Goal: Communication & Community: Answer question/provide support

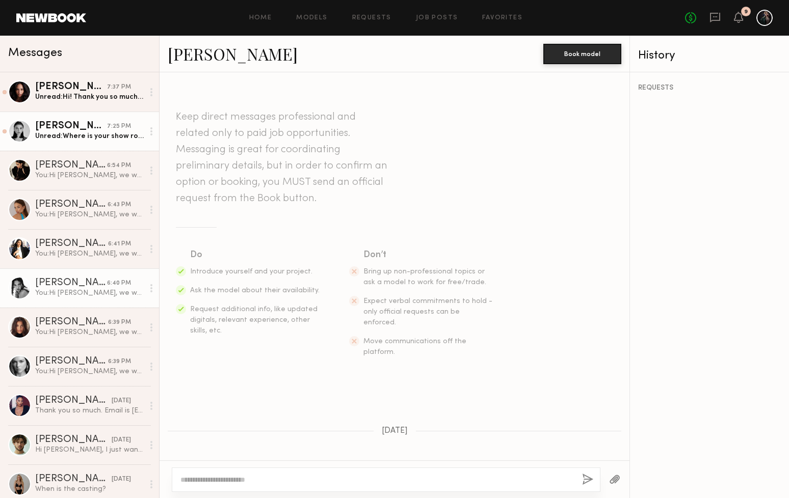
scroll to position [145, 0]
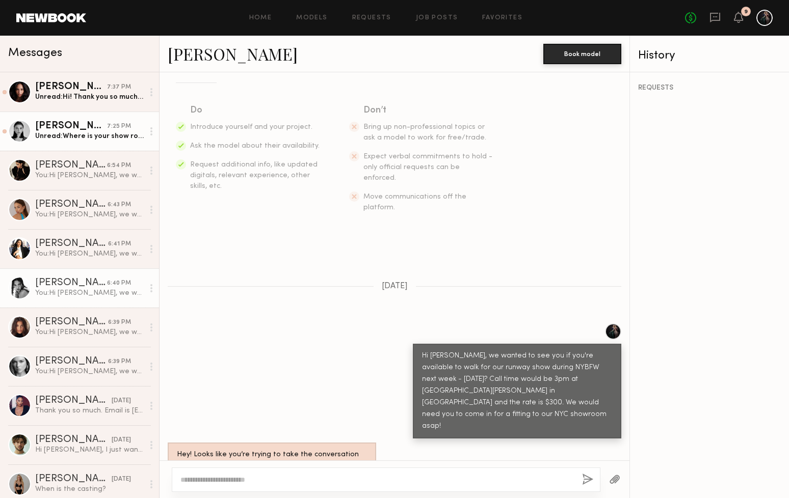
click at [131, 131] on div "[PERSON_NAME] 7:25 PM" at bounding box center [89, 126] width 109 height 10
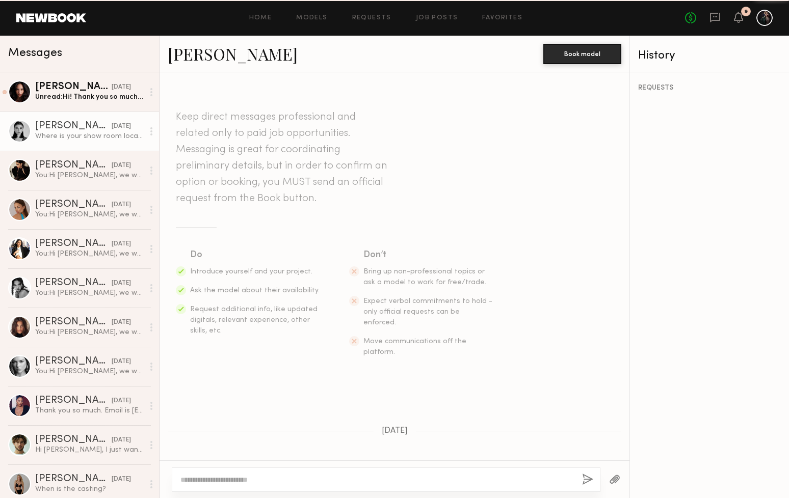
scroll to position [232, 0]
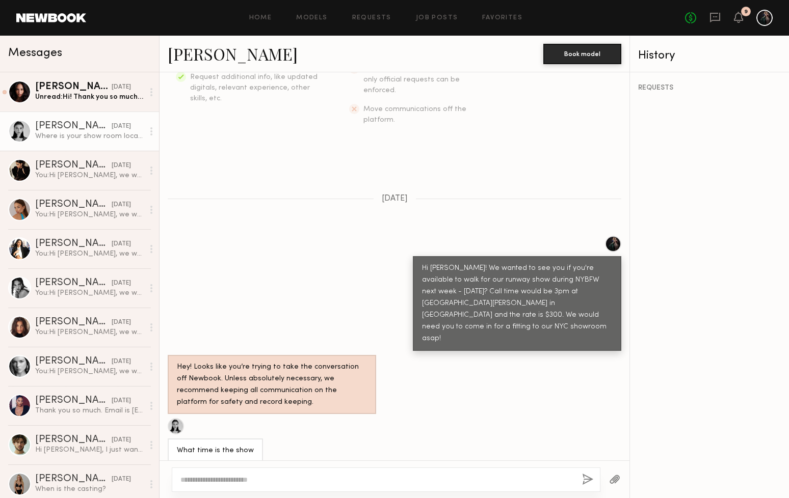
click at [199, 54] on link "[PERSON_NAME]" at bounding box center [233, 54] width 130 height 22
click at [289, 477] on textarea at bounding box center [376, 480] width 393 height 10
click at [216, 477] on textarea "**********" at bounding box center [376, 480] width 393 height 10
drag, startPoint x: 494, startPoint y: 478, endPoint x: 577, endPoint y: 476, distance: 83.1
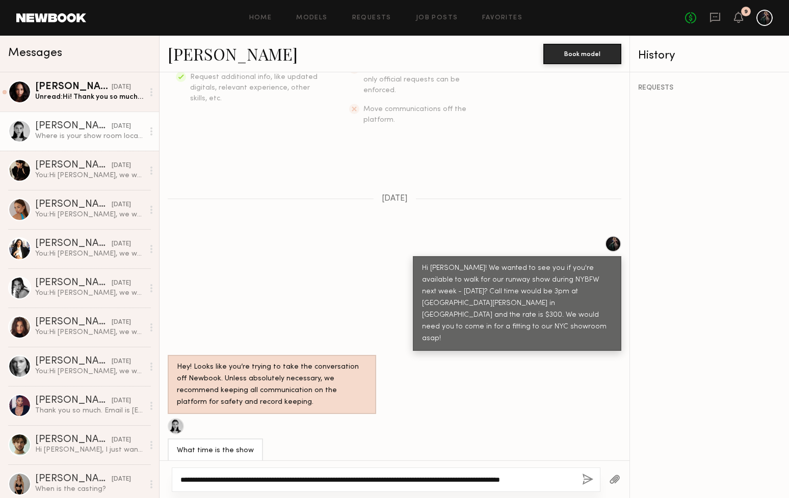
click at [577, 476] on div "**********" at bounding box center [386, 480] width 428 height 24
paste textarea "**********"
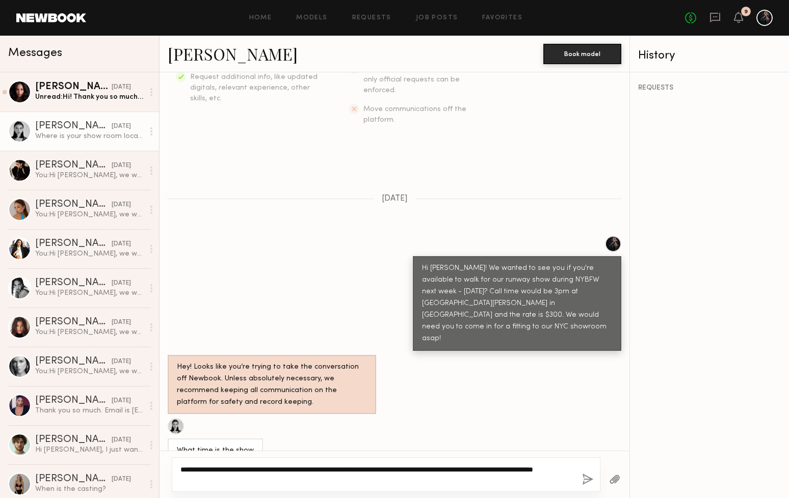
type textarea "**********"
click at [584, 484] on button "button" at bounding box center [587, 480] width 11 height 13
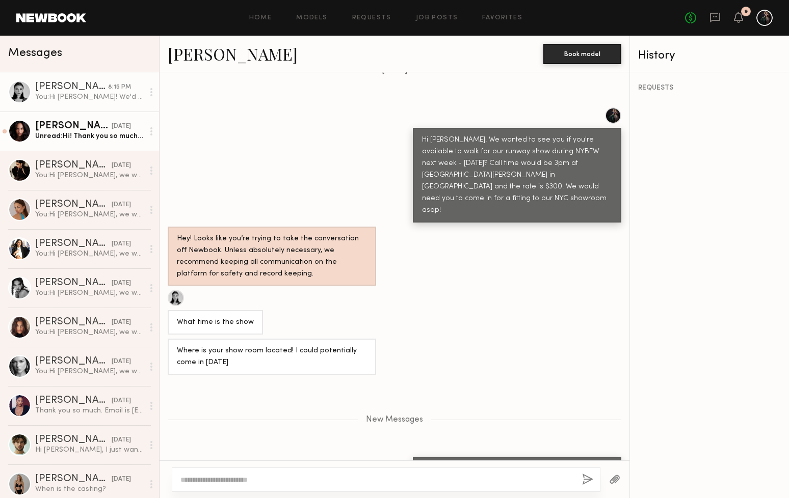
click at [79, 135] on div "Unread: Hi! Thank you so much. Unfortunately I cannot do the 15th. Best of luck!" at bounding box center [89, 136] width 109 height 10
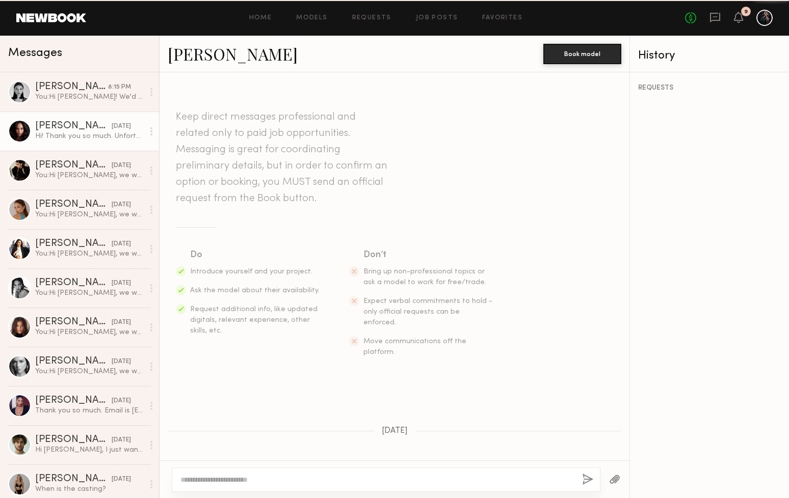
scroll to position [195, 0]
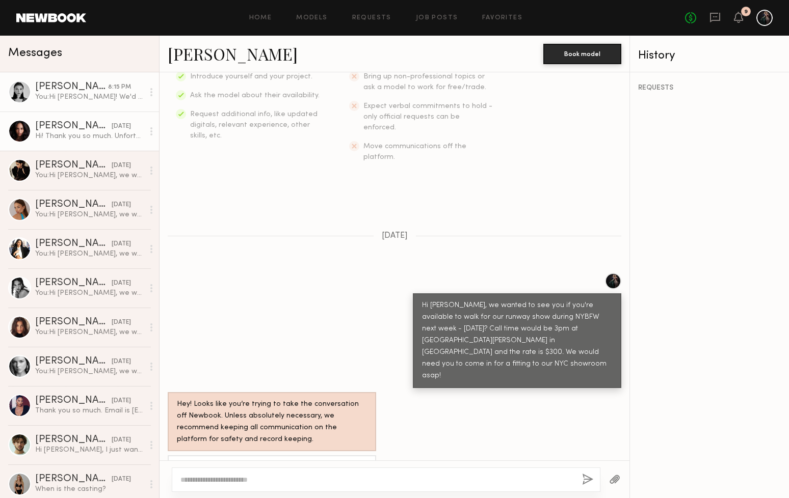
click at [83, 102] on link "[PERSON_NAME] 8:15 PM You: Hi [PERSON_NAME]! We'd love to have you in [DATE] if…" at bounding box center [79, 91] width 159 height 39
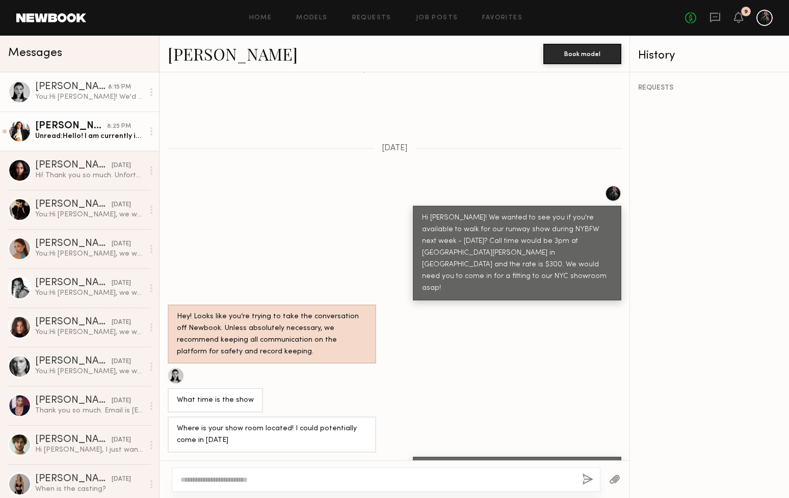
click at [113, 142] on link "[PERSON_NAME] 8:25 PM Unread: Hello! I am currently in [GEOGRAPHIC_DATA] but ca…" at bounding box center [79, 131] width 159 height 39
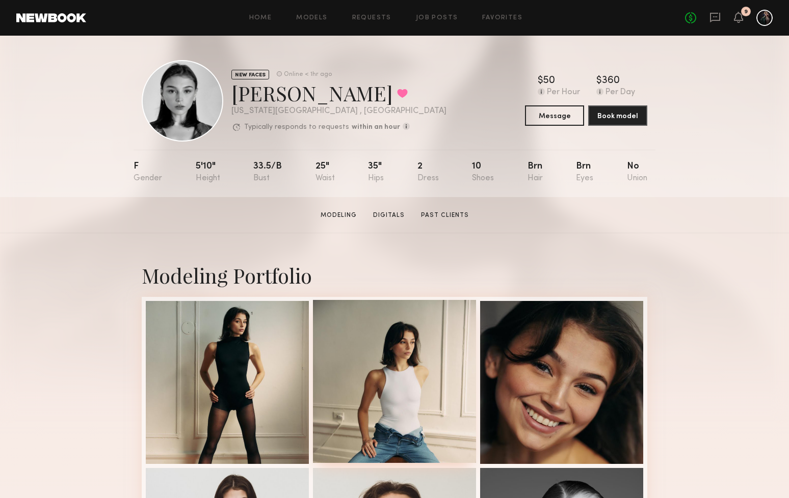
click at [416, 434] on div at bounding box center [394, 381] width 163 height 163
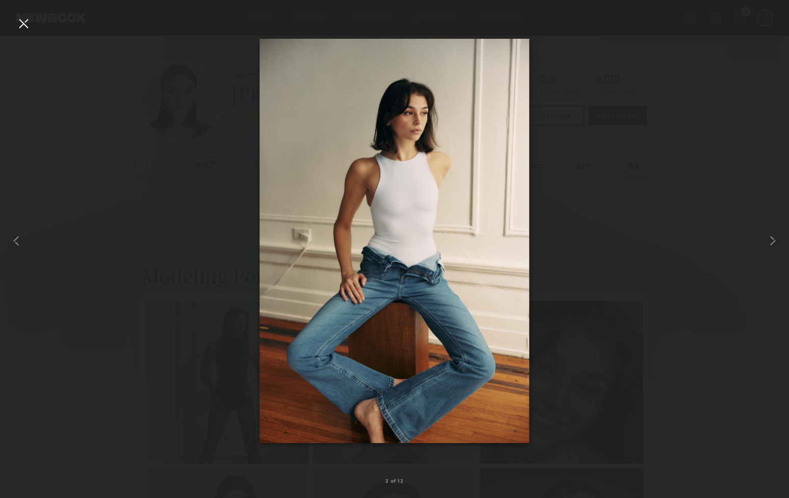
click at [23, 23] on div at bounding box center [23, 23] width 16 height 16
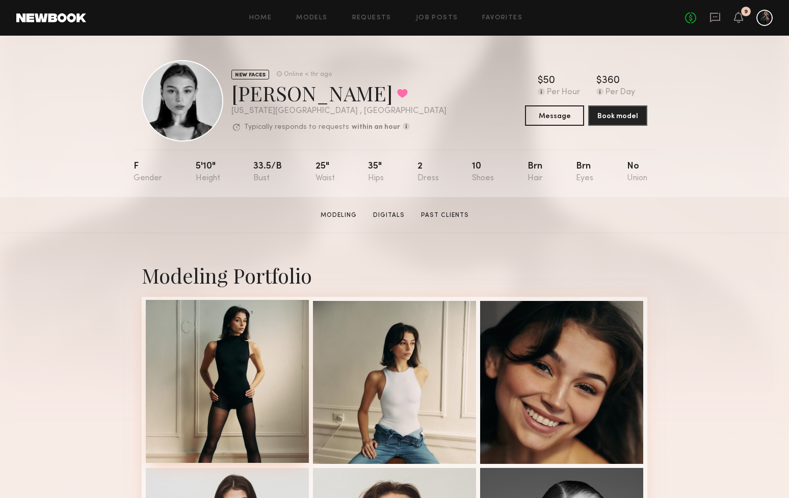
click at [236, 337] on div at bounding box center [227, 381] width 163 height 163
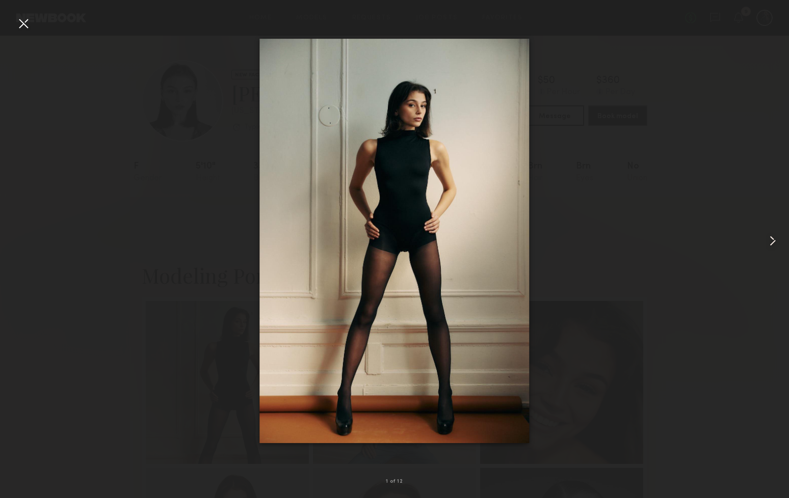
click at [765, 241] on common-icon at bounding box center [772, 241] width 16 height 16
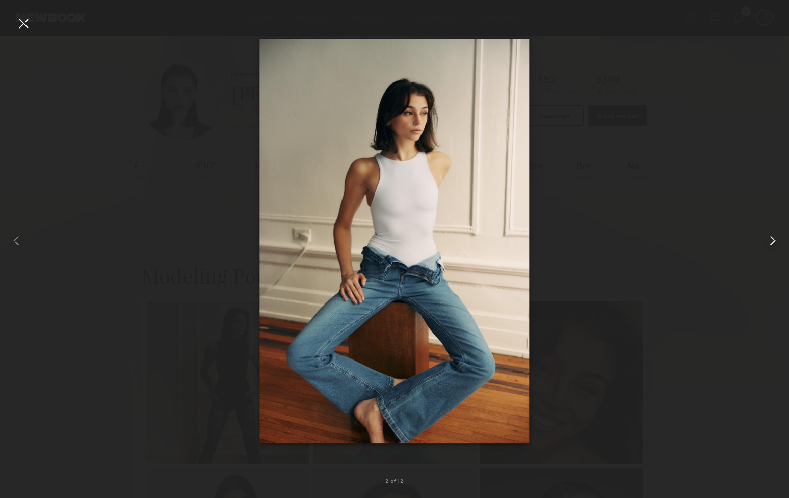
click at [765, 241] on common-icon at bounding box center [772, 241] width 16 height 16
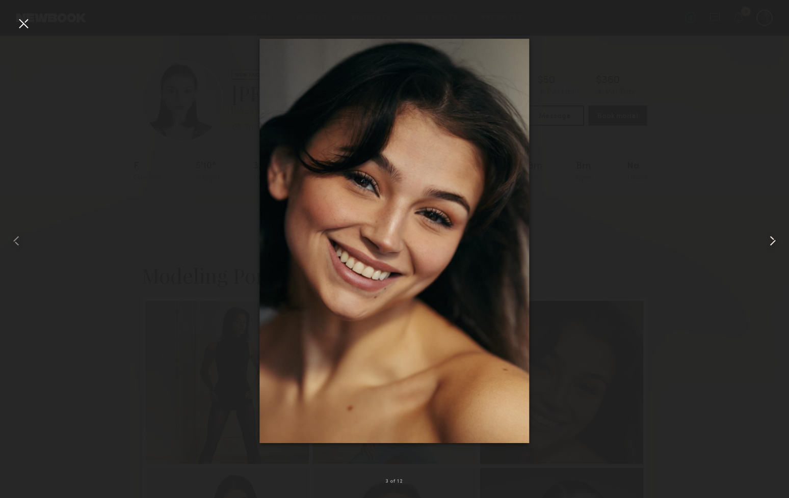
click at [765, 241] on common-icon at bounding box center [772, 241] width 16 height 16
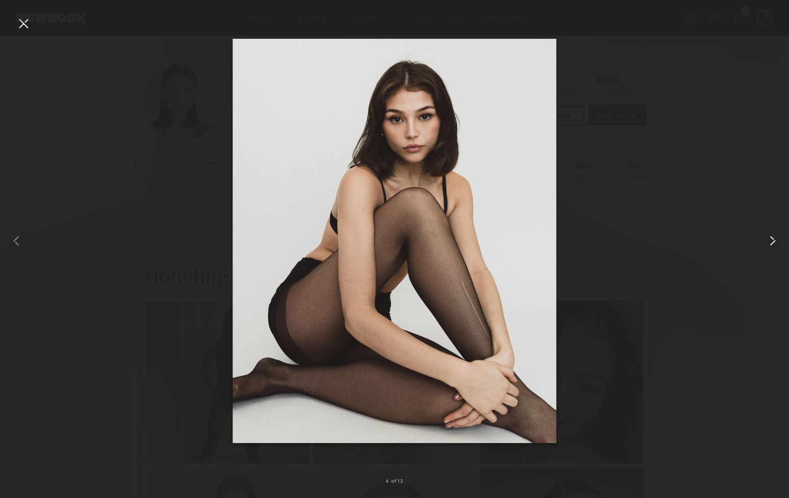
click at [765, 241] on common-icon at bounding box center [772, 241] width 16 height 16
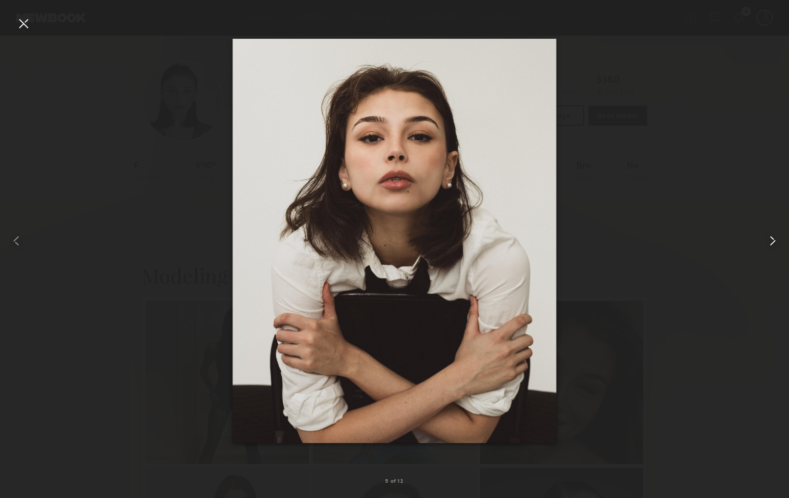
click at [765, 241] on common-icon at bounding box center [772, 241] width 16 height 16
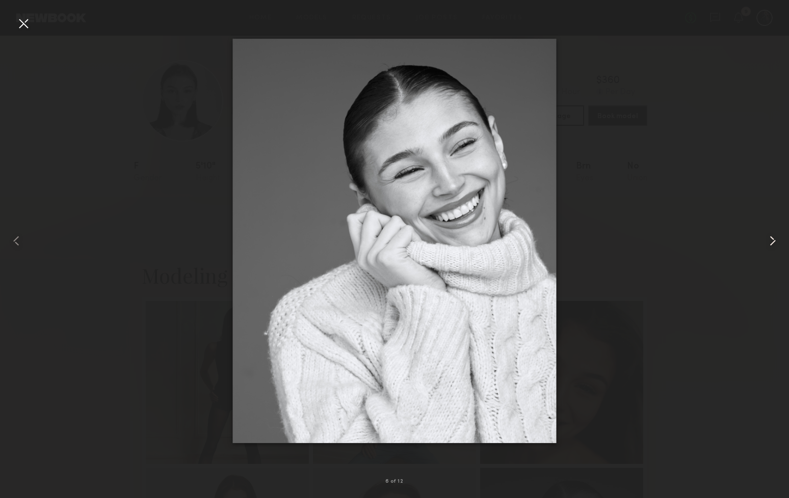
click at [765, 241] on common-icon at bounding box center [772, 241] width 16 height 16
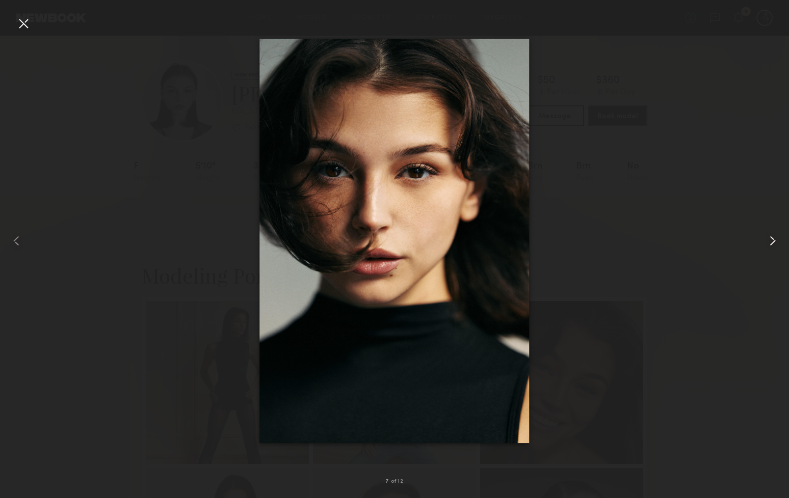
click at [765, 241] on common-icon at bounding box center [772, 241] width 16 height 16
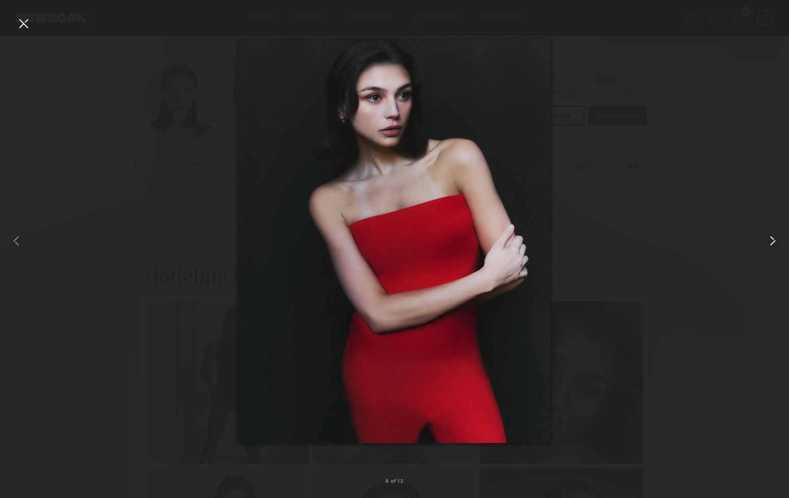
click at [765, 241] on common-icon at bounding box center [772, 241] width 16 height 16
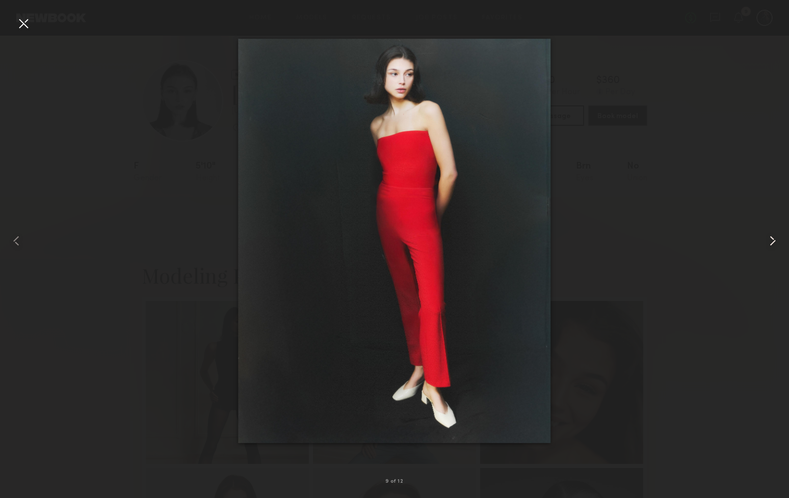
click at [765, 241] on common-icon at bounding box center [772, 241] width 16 height 16
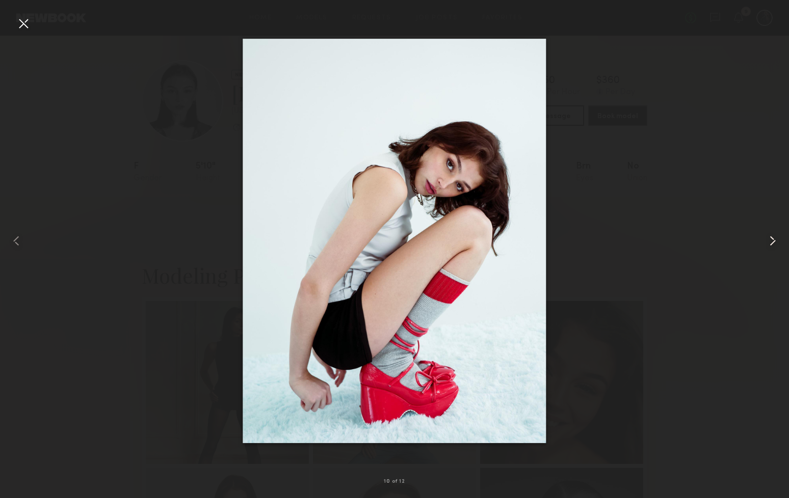
click at [765, 241] on common-icon at bounding box center [772, 241] width 16 height 16
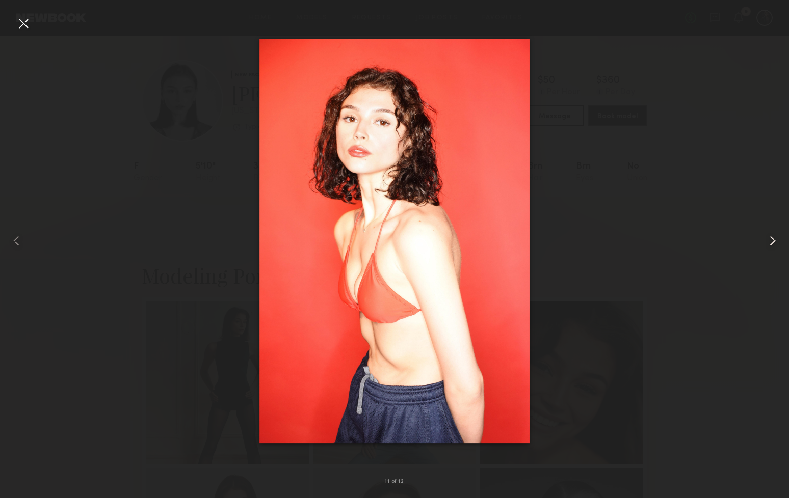
click at [765, 241] on common-icon at bounding box center [772, 241] width 16 height 16
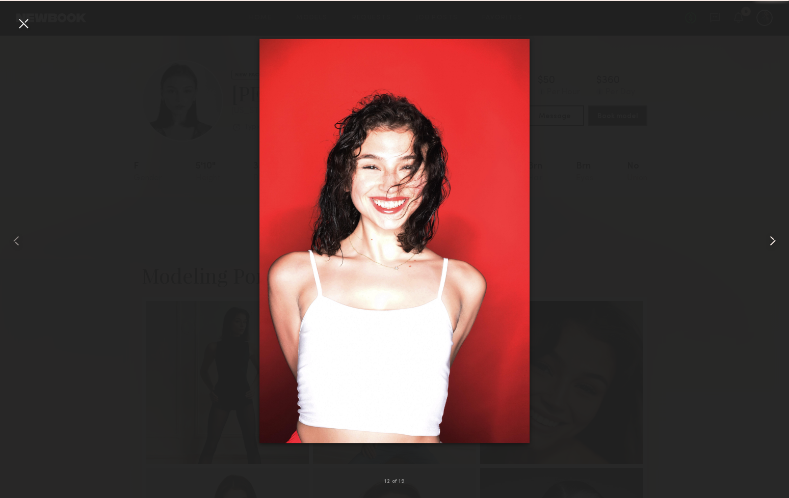
click at [765, 241] on common-icon at bounding box center [772, 241] width 16 height 16
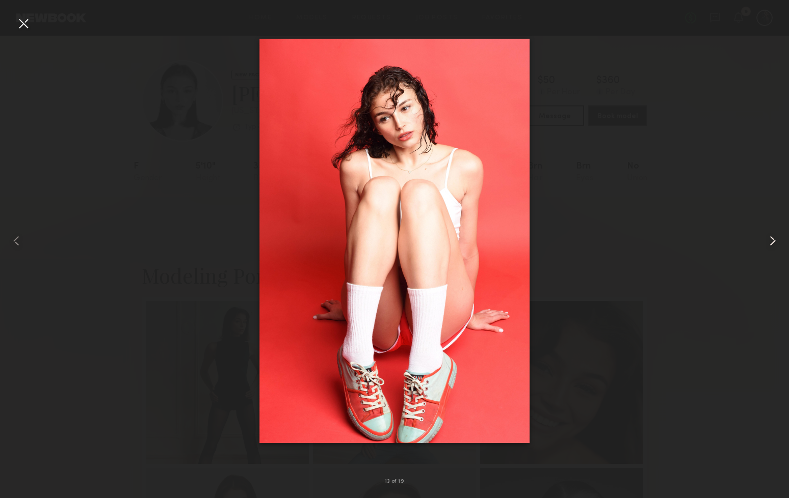
click at [765, 241] on common-icon at bounding box center [772, 241] width 16 height 16
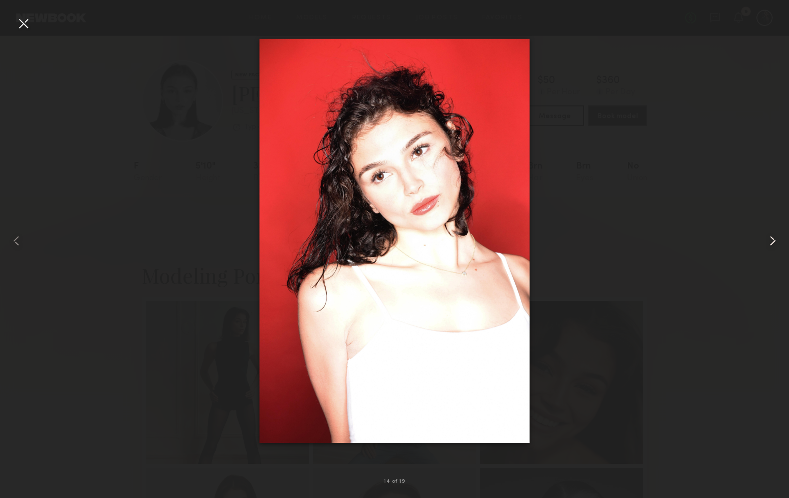
click at [765, 241] on common-icon at bounding box center [772, 241] width 16 height 16
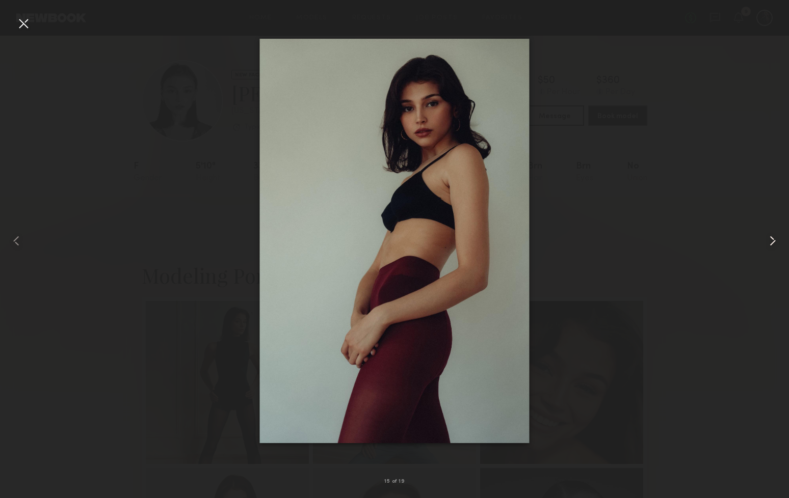
click at [765, 241] on common-icon at bounding box center [772, 241] width 16 height 16
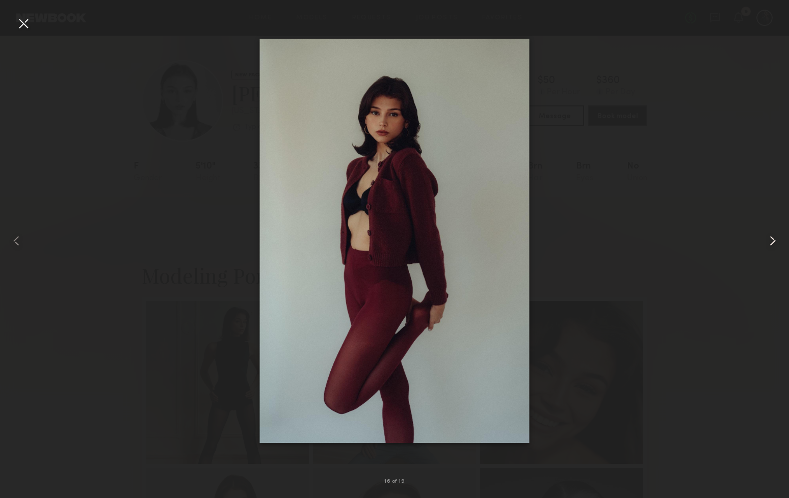
click at [765, 241] on common-icon at bounding box center [772, 241] width 16 height 16
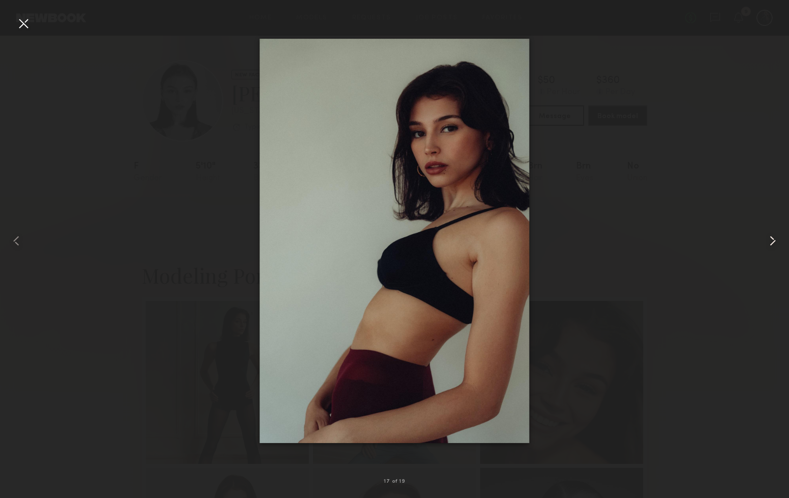
click at [765, 241] on common-icon at bounding box center [772, 241] width 16 height 16
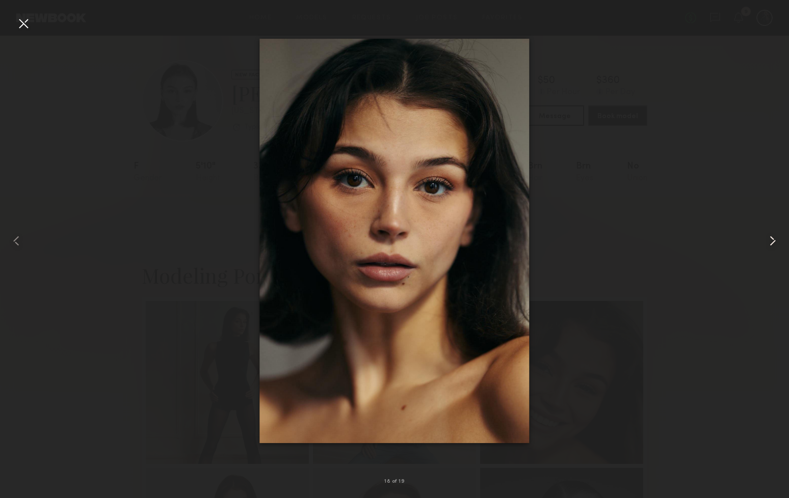
click at [765, 241] on common-icon at bounding box center [772, 241] width 16 height 16
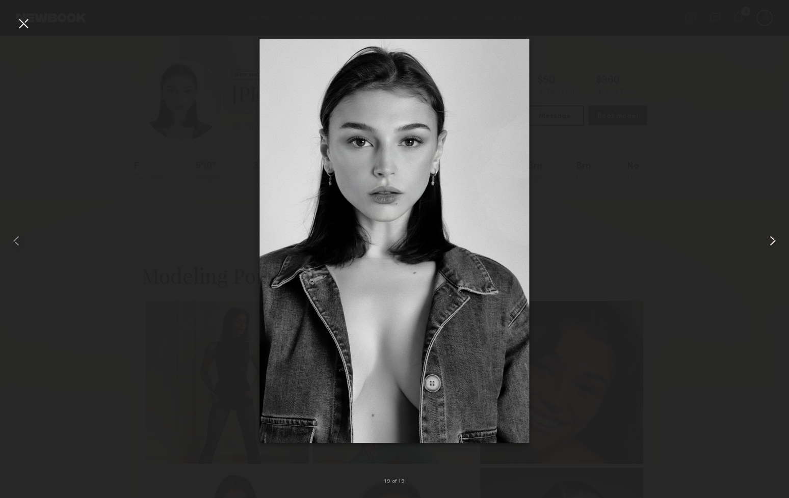
click at [765, 241] on common-icon at bounding box center [772, 241] width 16 height 16
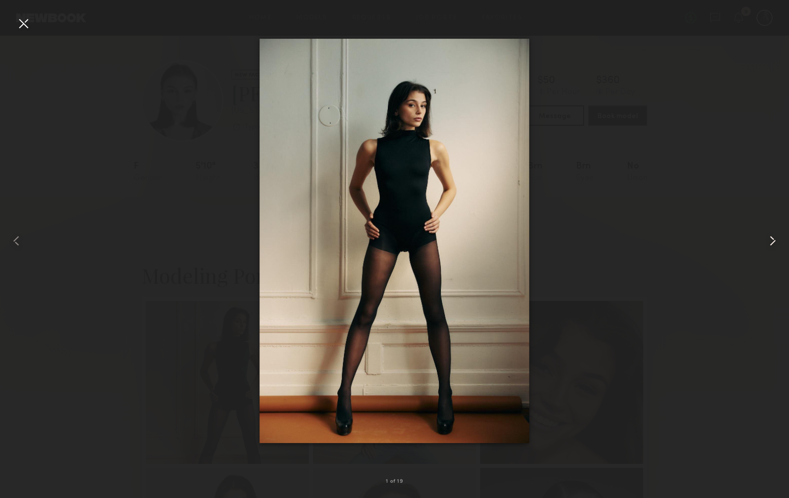
click at [765, 241] on common-icon at bounding box center [772, 241] width 16 height 16
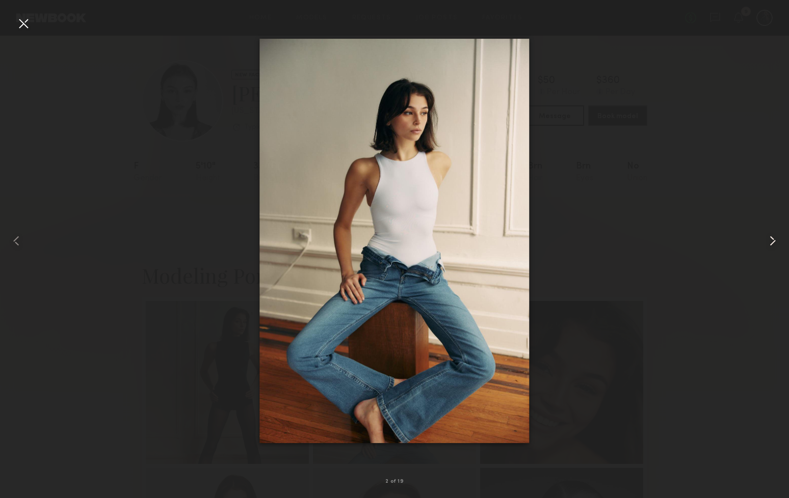
click at [765, 241] on common-icon at bounding box center [772, 241] width 16 height 16
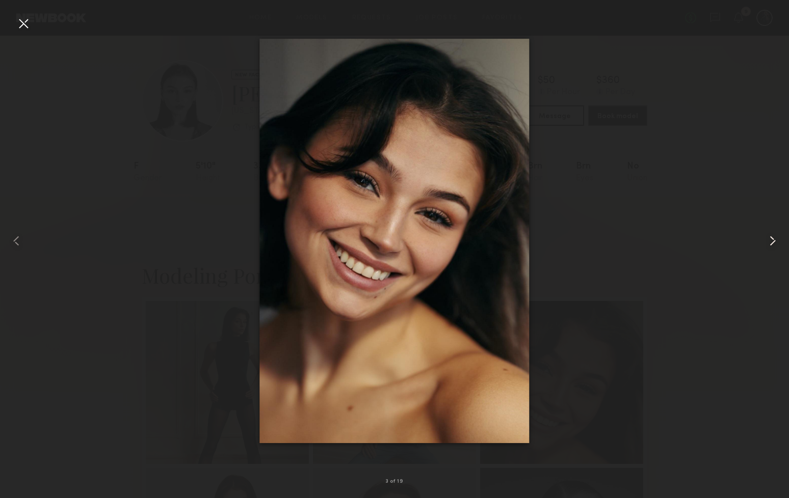
click at [765, 241] on common-icon at bounding box center [772, 241] width 16 height 16
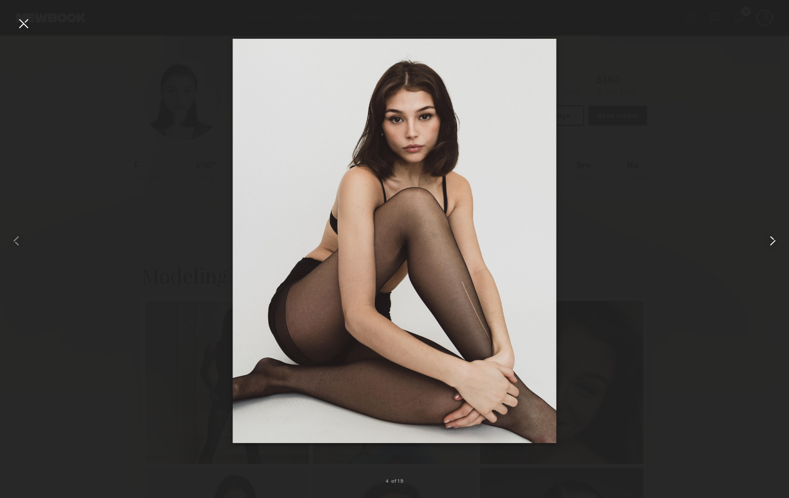
click at [765, 241] on common-icon at bounding box center [772, 241] width 16 height 16
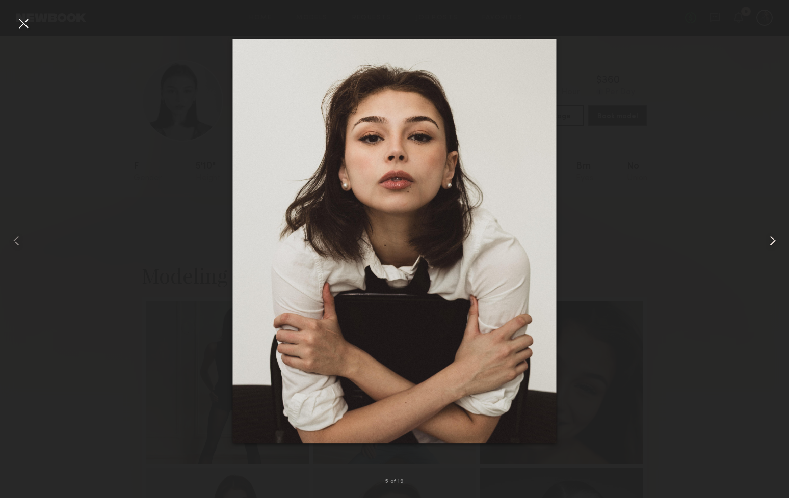
click at [765, 241] on common-icon at bounding box center [772, 241] width 16 height 16
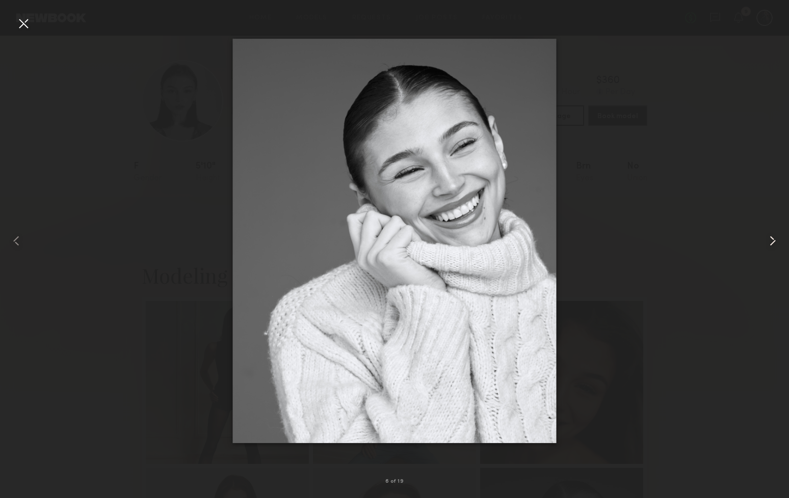
click at [765, 241] on common-icon at bounding box center [772, 241] width 16 height 16
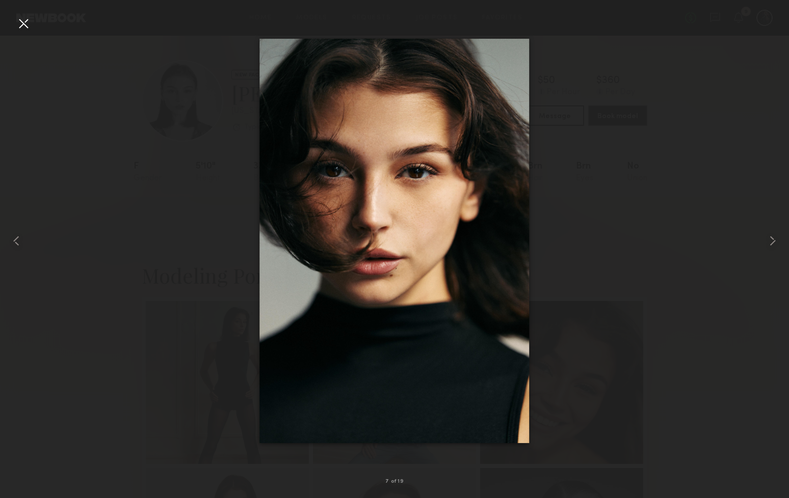
click at [18, 22] on div at bounding box center [23, 23] width 16 height 16
